Goal: Task Accomplishment & Management: Use online tool/utility

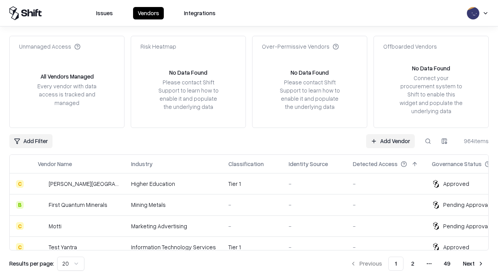
click at [390, 141] on link "Add Vendor" at bounding box center [390, 141] width 49 height 14
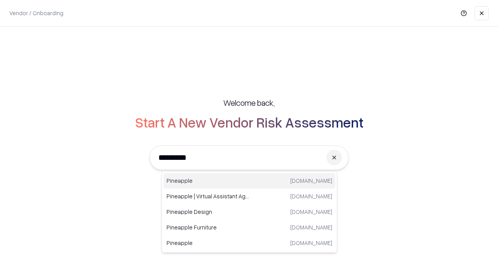
click at [249, 181] on div "Pineapple [DOMAIN_NAME]" at bounding box center [249, 181] width 172 height 16
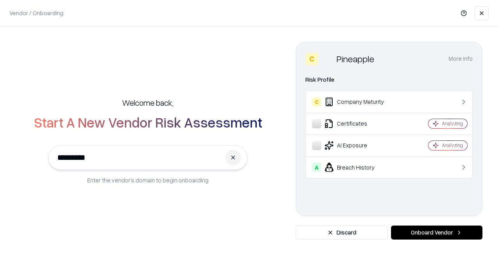
type input "*********"
click at [437, 233] on button "Onboard Vendor" at bounding box center [436, 233] width 91 height 14
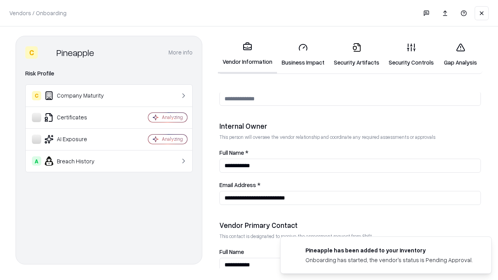
scroll to position [403, 0]
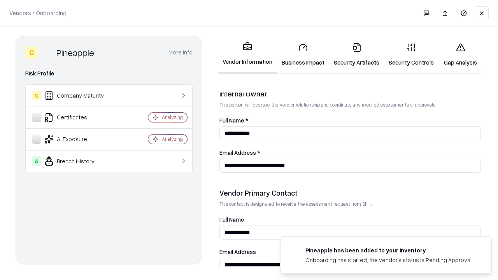
click at [356, 54] on link "Security Artifacts" at bounding box center [356, 55] width 55 height 36
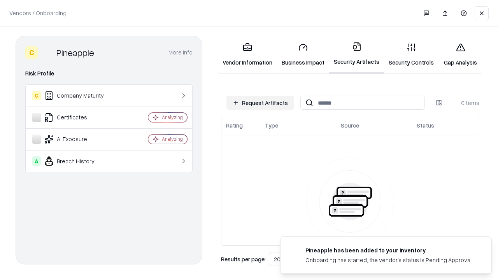
click at [260, 103] on button "Request Artifacts" at bounding box center [261, 103] width 68 height 14
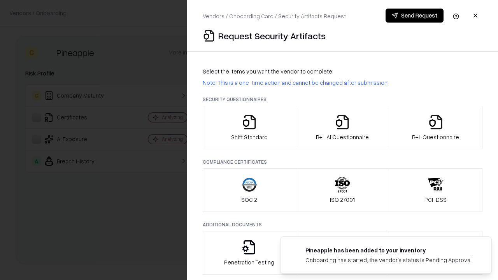
click at [435, 128] on icon "button" at bounding box center [436, 122] width 16 height 16
click at [342, 128] on icon "button" at bounding box center [343, 122] width 16 height 16
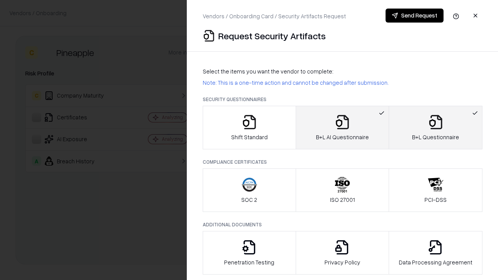
click at [414, 16] on button "Send Request" at bounding box center [415, 16] width 58 height 14
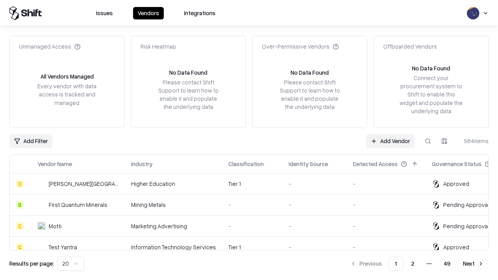
click at [390, 141] on link "Add Vendor" at bounding box center [390, 141] width 49 height 14
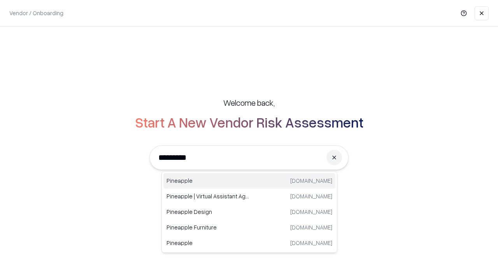
click at [249, 181] on div "Pineapple [DOMAIN_NAME]" at bounding box center [249, 181] width 172 height 16
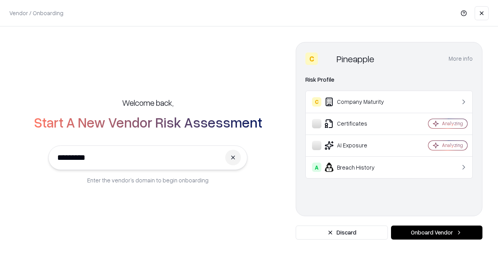
type input "*********"
click at [437, 233] on button "Onboard Vendor" at bounding box center [436, 233] width 91 height 14
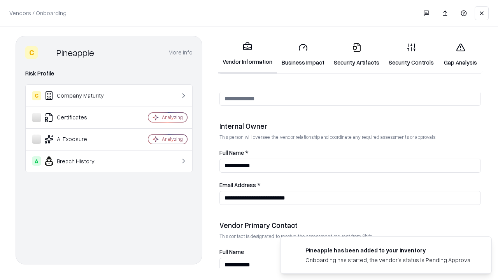
scroll to position [403, 0]
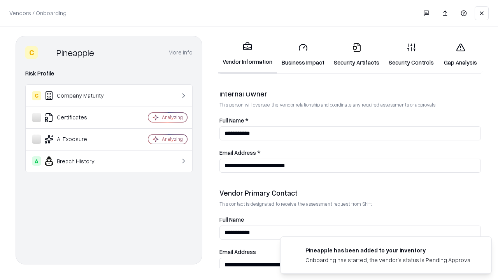
click at [460, 54] on link "Gap Analysis" at bounding box center [461, 55] width 44 height 36
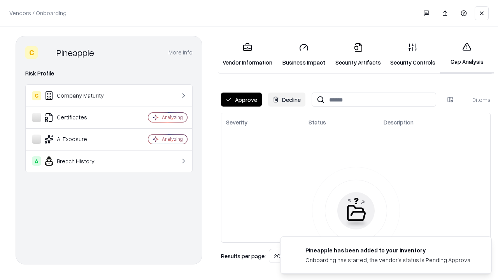
click at [241, 100] on button "Approve" at bounding box center [241, 100] width 41 height 14
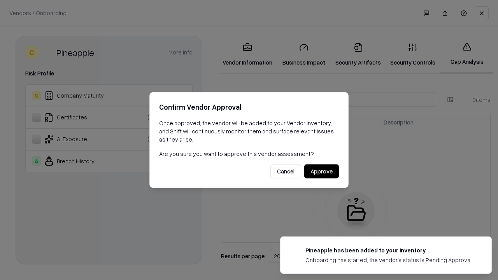
click at [321, 171] on button "Approve" at bounding box center [321, 172] width 35 height 14
